Goal: Information Seeking & Learning: Learn about a topic

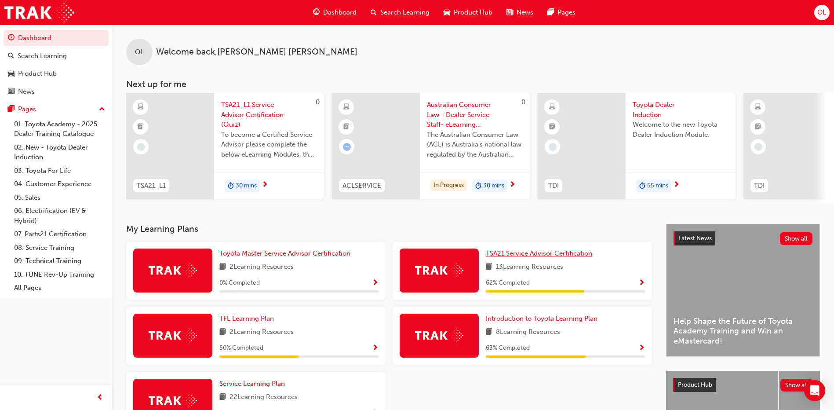
click at [503, 262] on div "TSA21 Service Advisor Certification 13 Learning Resources 62 % Completed" at bounding box center [565, 270] width 159 height 44
click at [509, 256] on span "TSA21 Service Advisor Certification" at bounding box center [539, 253] width 106 height 8
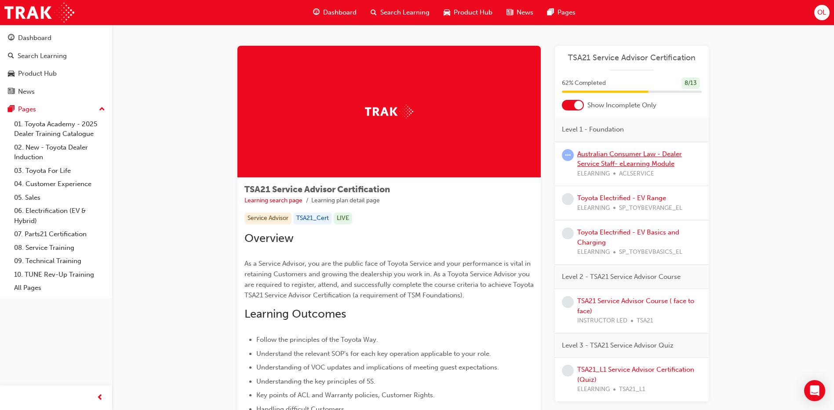
click at [600, 162] on link "Australian Consumer Law - Dealer Service Staff- eLearning Module" at bounding box center [629, 159] width 105 height 18
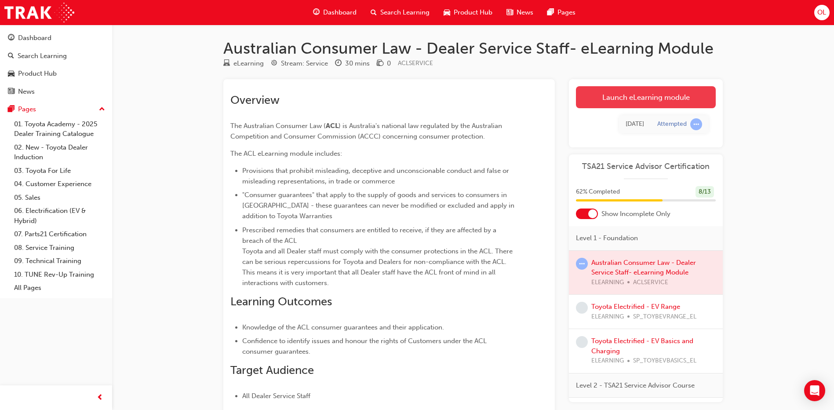
click at [637, 100] on link "Launch eLearning module" at bounding box center [646, 97] width 140 height 22
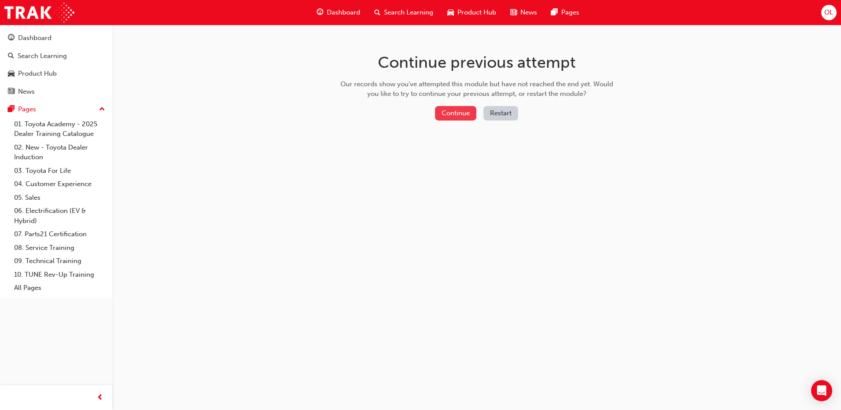
click at [467, 111] on button "Continue" at bounding box center [455, 113] width 41 height 15
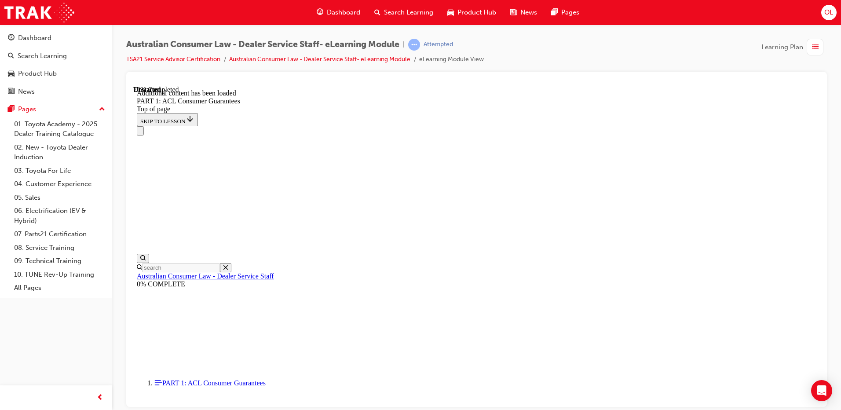
scroll to position [1478, 0]
